Goal: Information Seeking & Learning: Check status

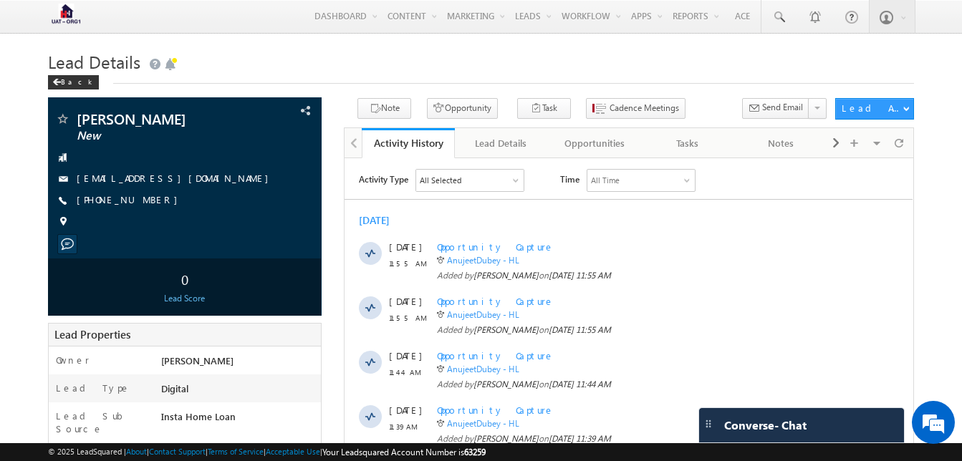
click at [354, 144] on div at bounding box center [352, 142] width 17 height 28
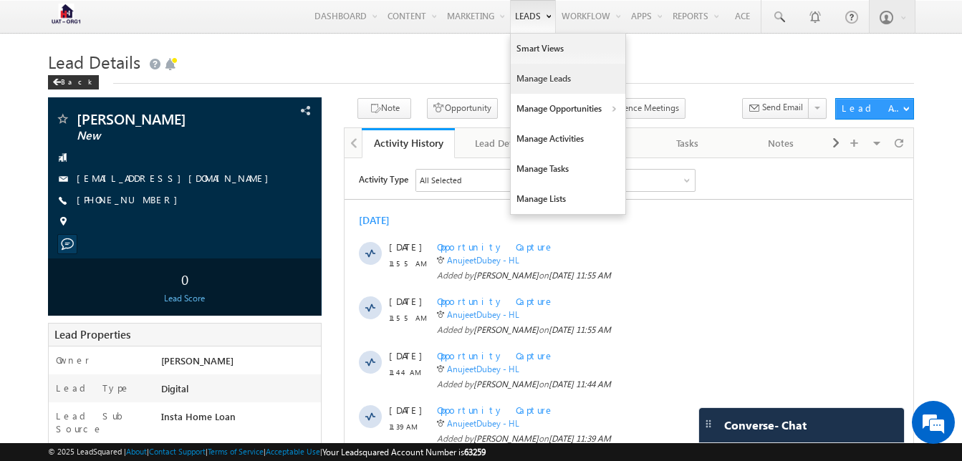
click at [528, 82] on link "Manage Leads" at bounding box center [567, 79] width 115 height 30
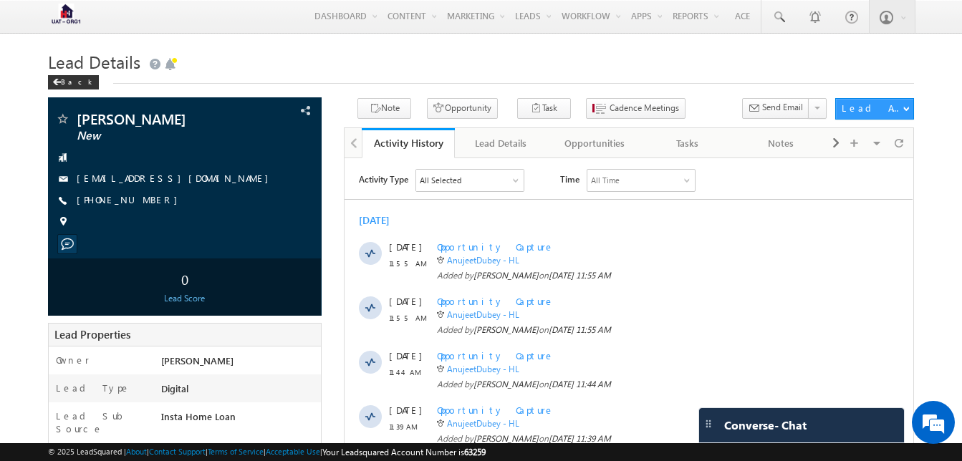
scroll to position [452, 0]
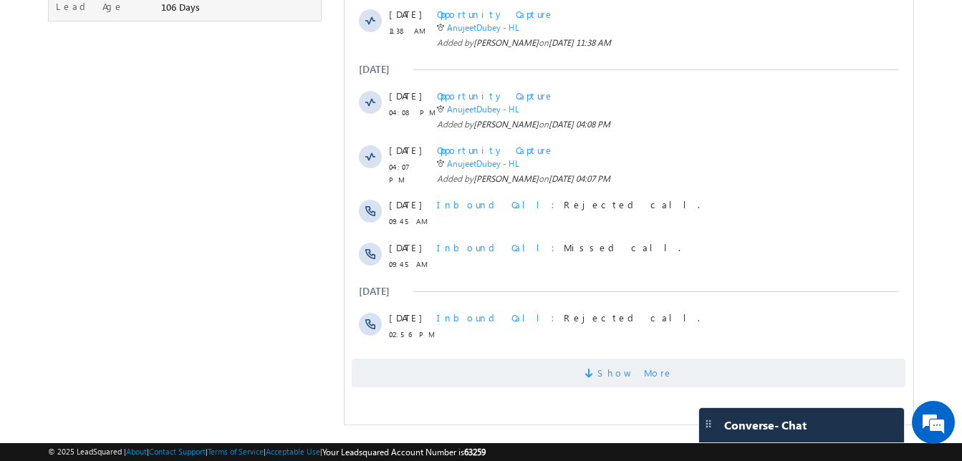
click at [625, 366] on span "Show More" at bounding box center [635, 373] width 76 height 29
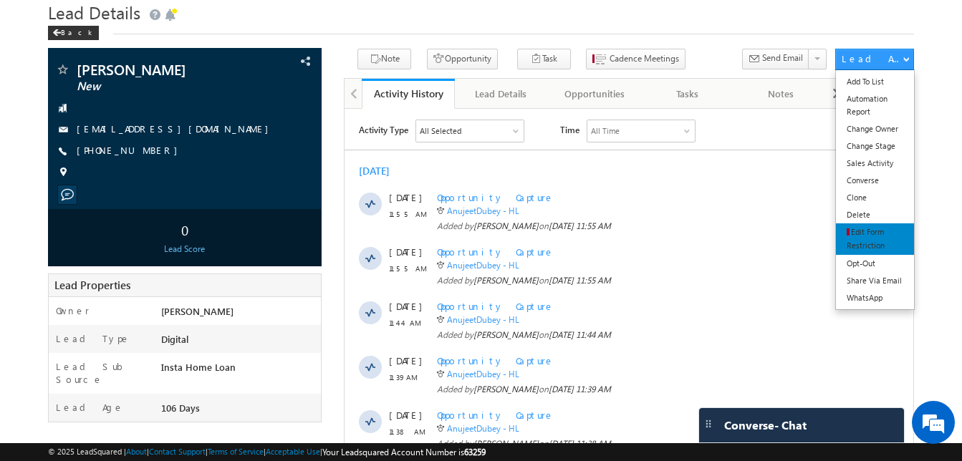
scroll to position [0, 0]
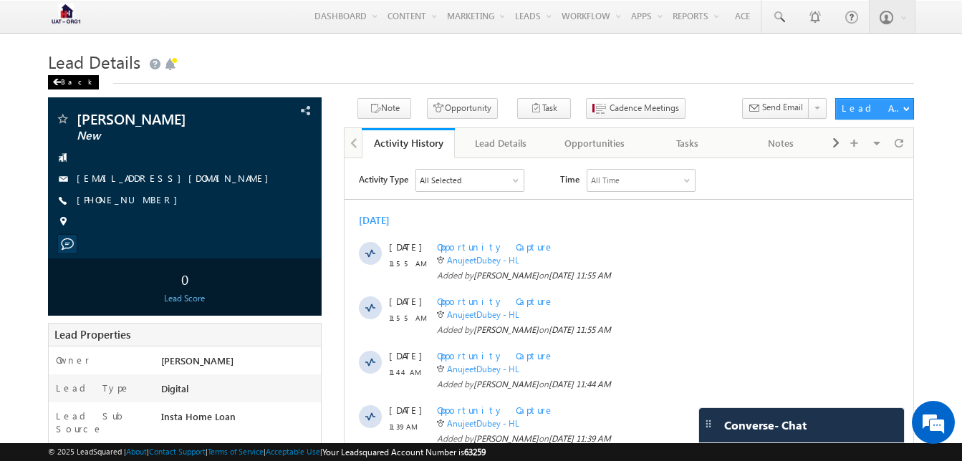
click at [69, 77] on div "Back" at bounding box center [73, 82] width 51 height 14
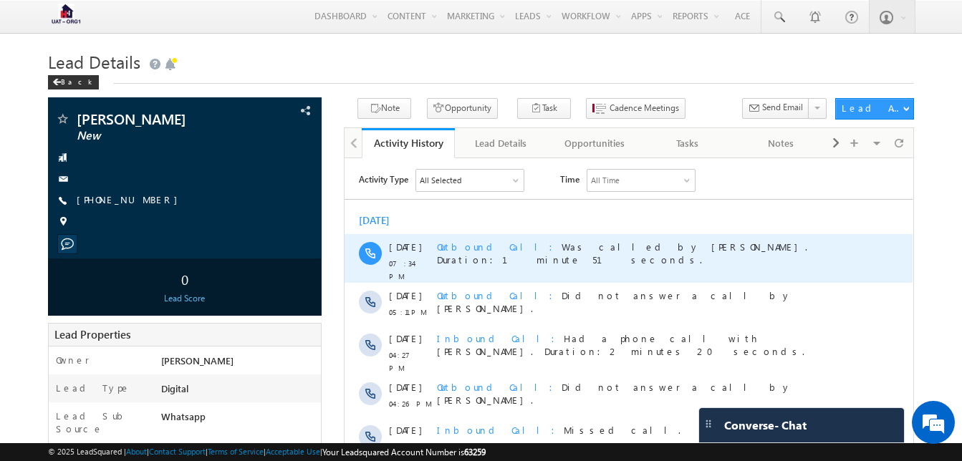
scroll to position [322, 0]
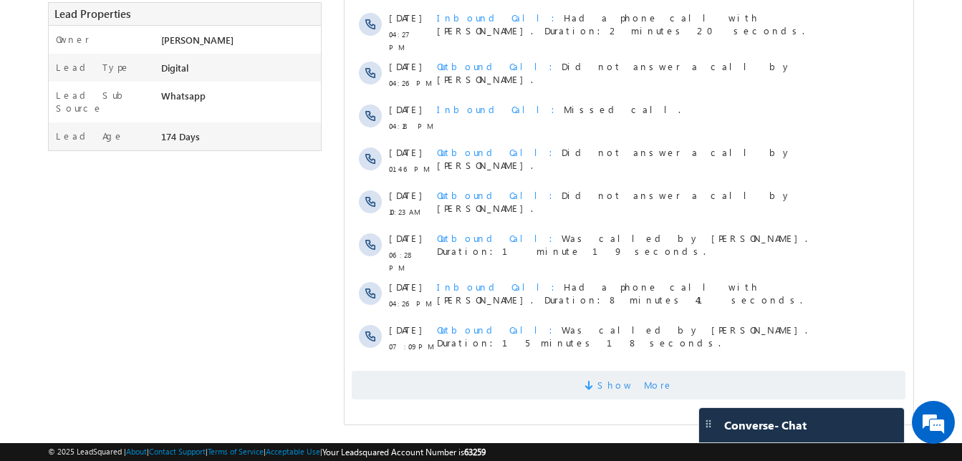
click at [538, 371] on span "Show More" at bounding box center [628, 385] width 553 height 29
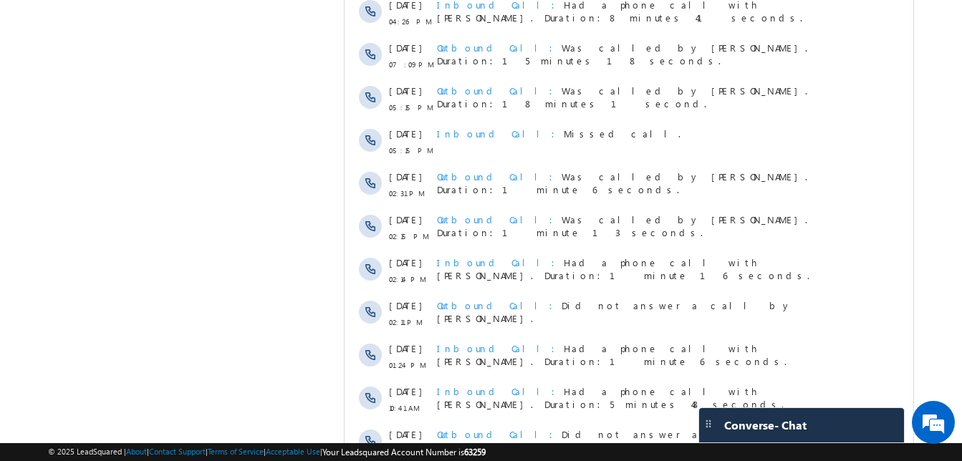
scroll to position [732, 0]
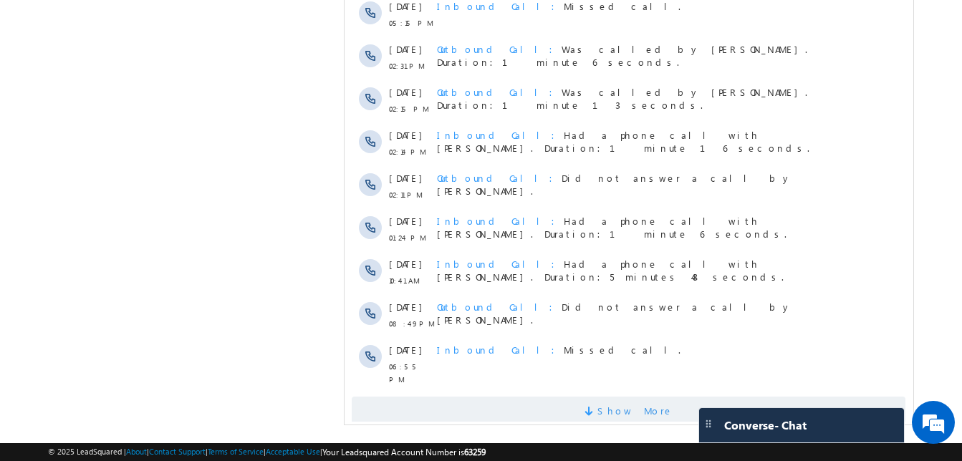
click at [609, 397] on span "Show More" at bounding box center [628, 411] width 553 height 29
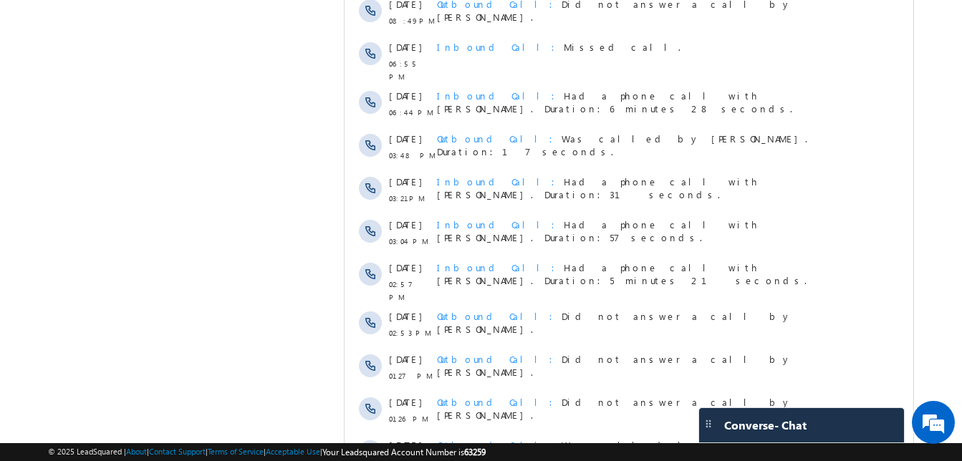
scroll to position [1161, 0]
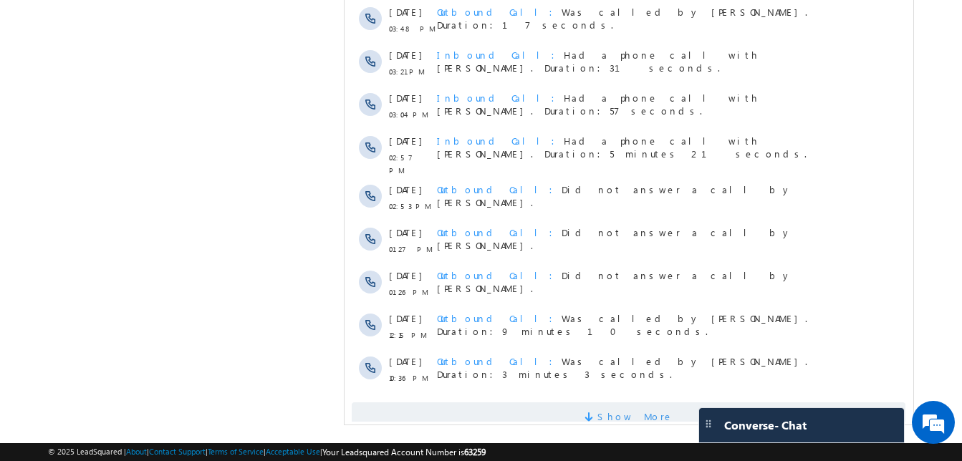
click at [500, 402] on span "Show More" at bounding box center [628, 416] width 553 height 29
